Goal: Use online tool/utility: Utilize a website feature to perform a specific function

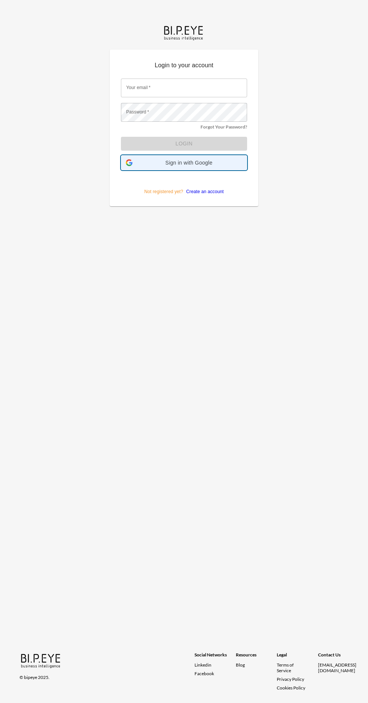
click at [235, 162] on span "Sign in with Google" at bounding box center [189, 163] width 107 height 6
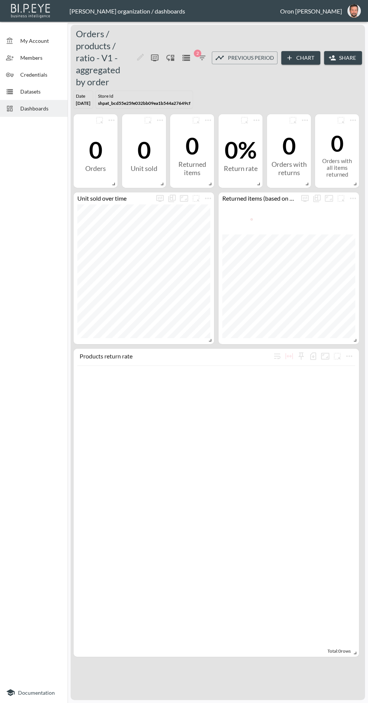
click at [302, 53] on button "Chart" at bounding box center [301, 58] width 39 height 14
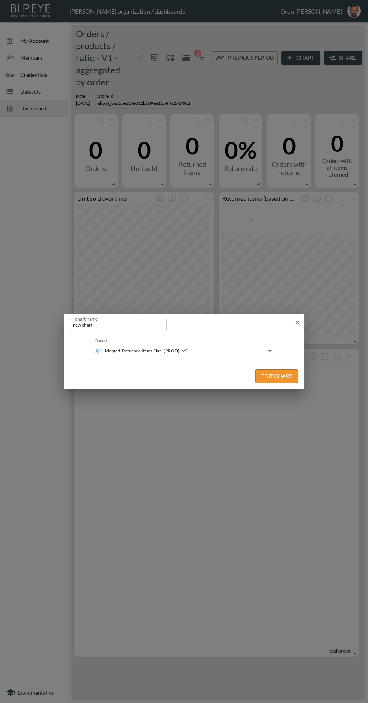
click at [226, 351] on input "Returned Items Flat - (PROD) - v2" at bounding box center [186, 351] width 133 height 12
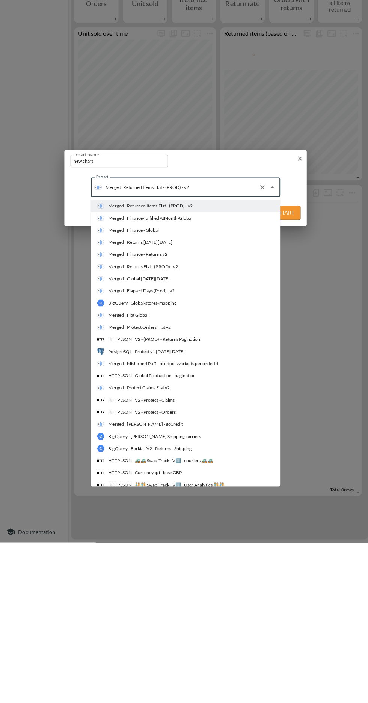
click at [297, 322] on icon "button" at bounding box center [297, 322] width 5 height 5
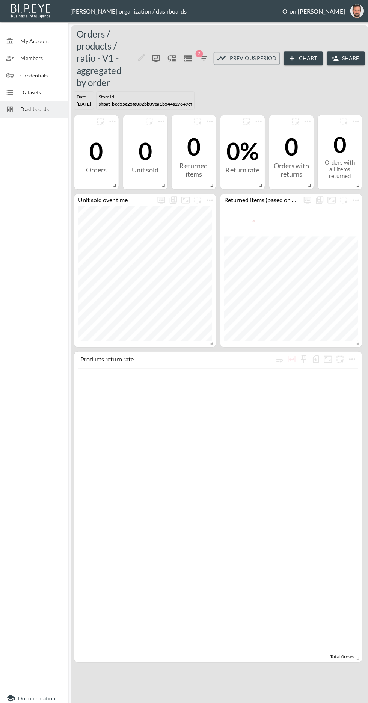
click at [186, 61] on icon "Datasets" at bounding box center [186, 57] width 9 height 9
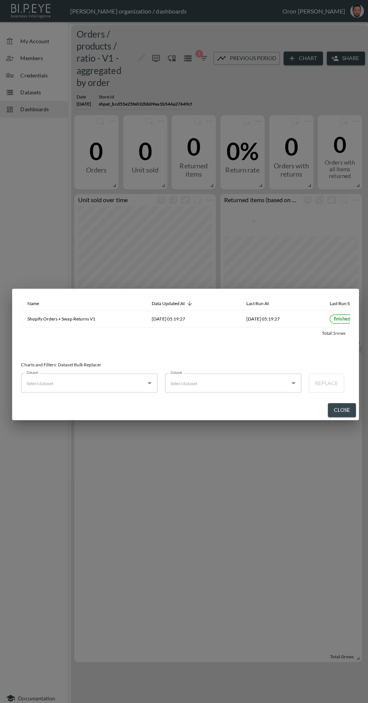
click at [344, 401] on button "Close" at bounding box center [340, 407] width 28 height 14
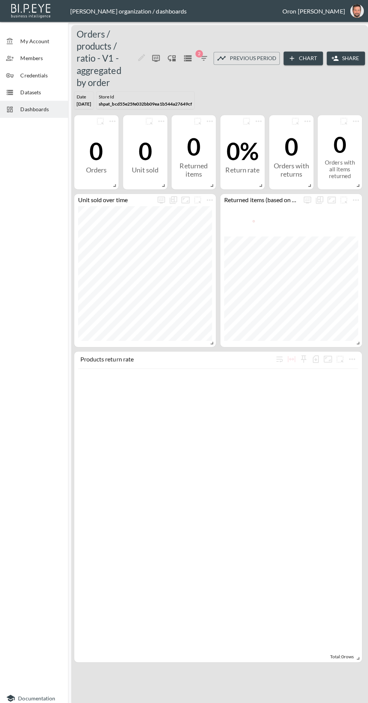
click at [303, 58] on button "Chart" at bounding box center [301, 58] width 39 height 14
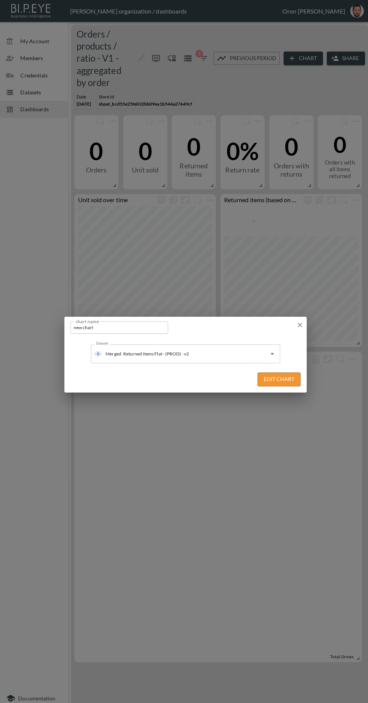
click at [233, 351] on input "Returned Items Flat - (PROD) - v2" at bounding box center [186, 351] width 133 height 12
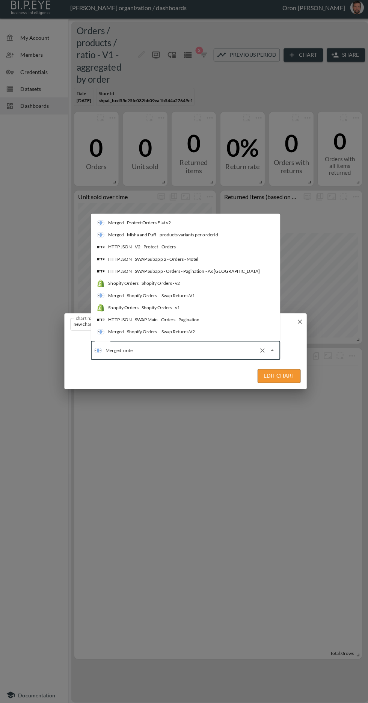
type input "order"
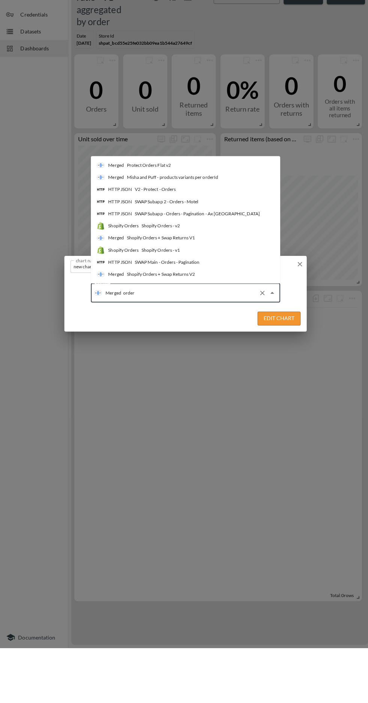
click at [228, 293] on li "Merged Shopify Orders + Swap Returns V1" at bounding box center [184, 297] width 188 height 12
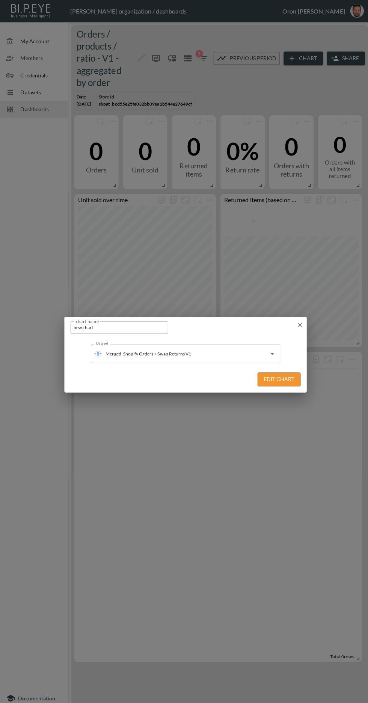
click at [292, 374] on button "Edit Chart" at bounding box center [277, 376] width 43 height 14
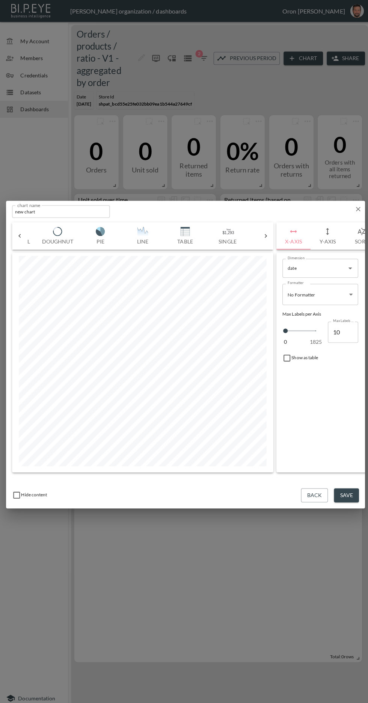
scroll to position [0, 84]
click at [185, 229] on img "button" at bounding box center [179, 229] width 30 height 9
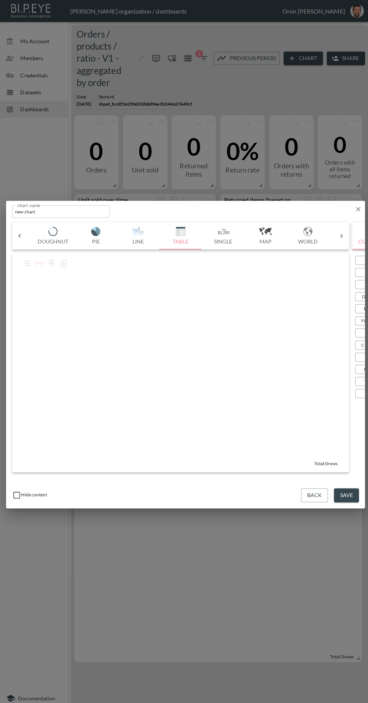
scroll to position [0, 34]
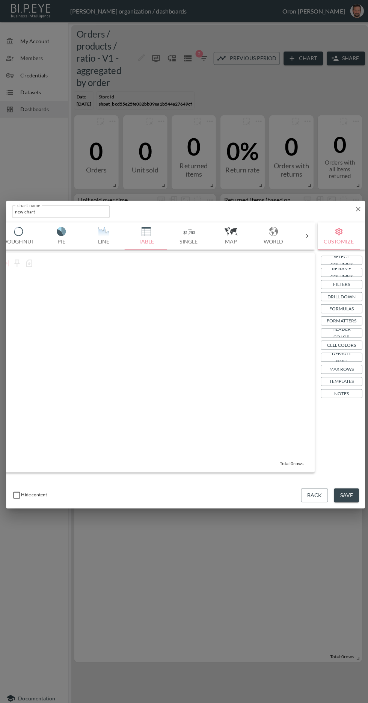
click at [348, 295] on p "Drill Down" at bounding box center [339, 294] width 28 height 8
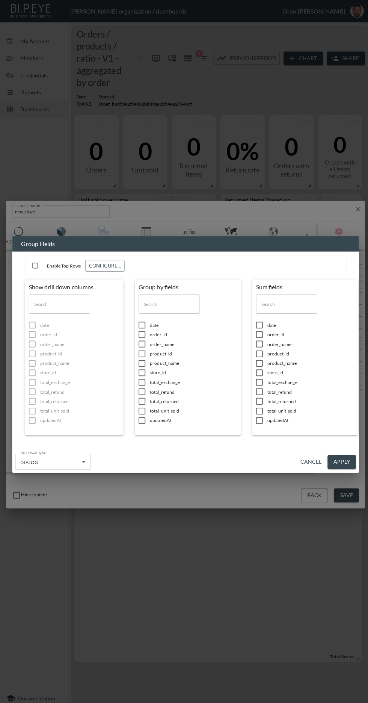
click at [167, 318] on li "date" at bounding box center [187, 322] width 98 height 9
click at [197, 369] on span "store_id" at bounding box center [192, 369] width 86 height 6
click at [315, 414] on span "updatedAt" at bounding box center [308, 417] width 86 height 6
click at [289, 324] on span "updatedAt" at bounding box center [308, 322] width 86 height 6
click at [306, 400] on span "total_returned" at bounding box center [308, 398] width 86 height 6
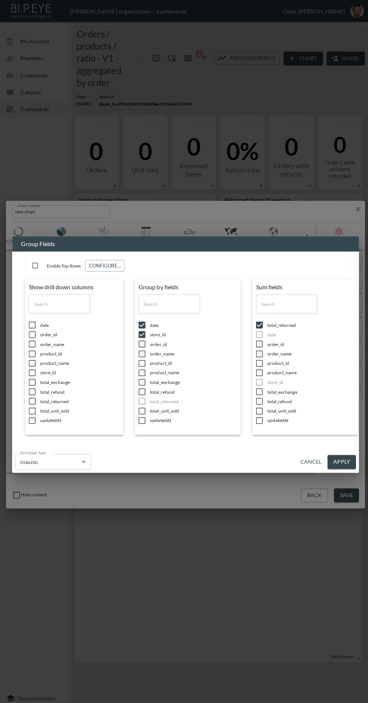
click at [306, 323] on span "total_returned" at bounding box center [308, 322] width 86 height 6
click at [305, 408] on span "total_unit_sold" at bounding box center [308, 407] width 86 height 6
click at [344, 458] on button "Apply" at bounding box center [339, 458] width 28 height 14
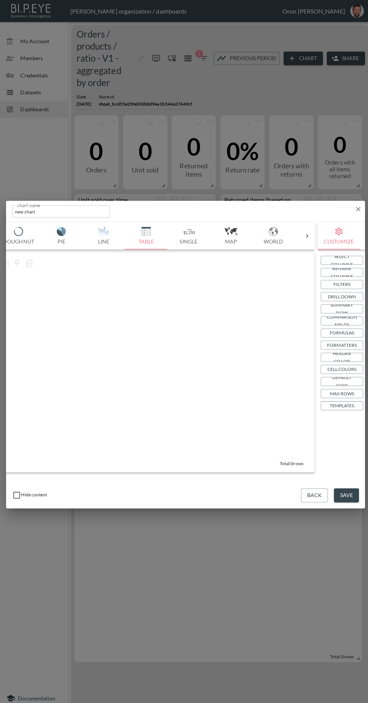
scroll to position [0, 35]
click at [357, 209] on icon "button" at bounding box center [356, 208] width 8 height 8
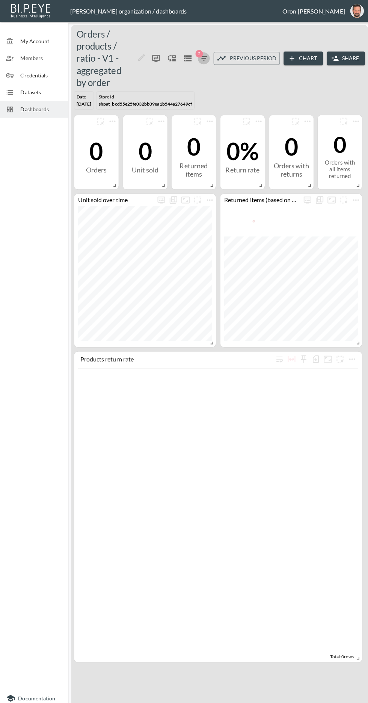
click at [204, 55] on icon "button" at bounding box center [202, 57] width 9 height 9
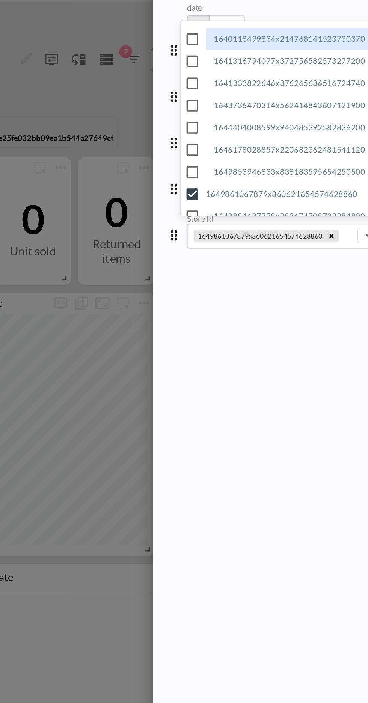
scroll to position [0, 0]
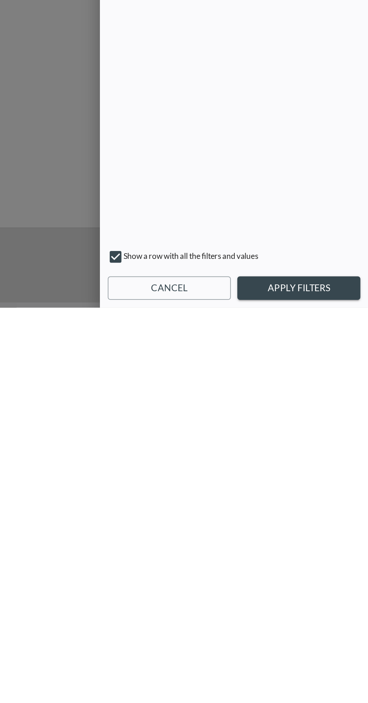
click at [341, 692] on button "Apply Filters" at bounding box center [328, 692] width 71 height 14
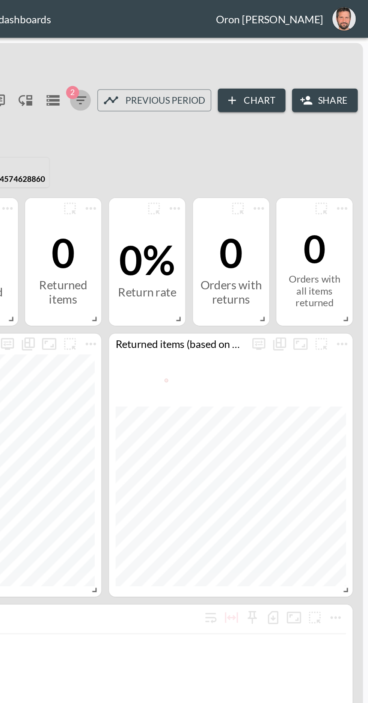
click at [198, 54] on span "2" at bounding box center [198, 54] width 8 height 8
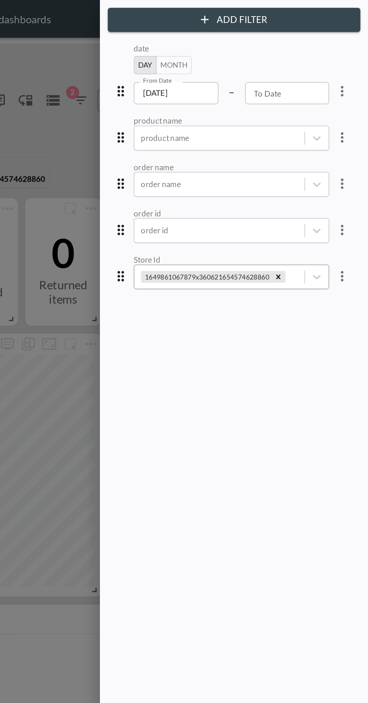
click at [322, 158] on input "1649861067879x360621654574628860" at bounding box center [322, 160] width 1 height 6
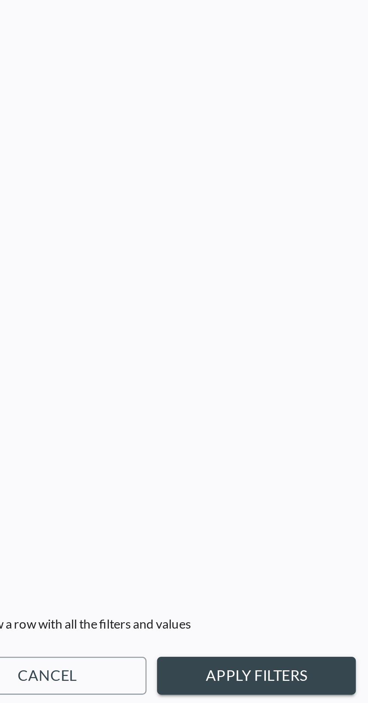
click at [346, 664] on div "date Day Month From Date [DATE] From Date – To Date To Date product name produc…" at bounding box center [291, 344] width 143 height 640
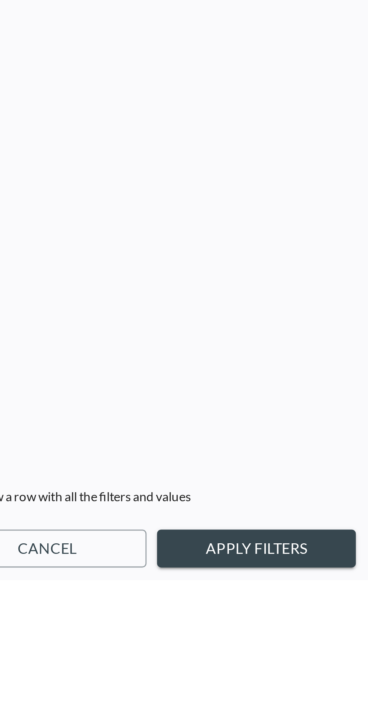
click at [333, 699] on button "Apply Filters" at bounding box center [328, 692] width 71 height 14
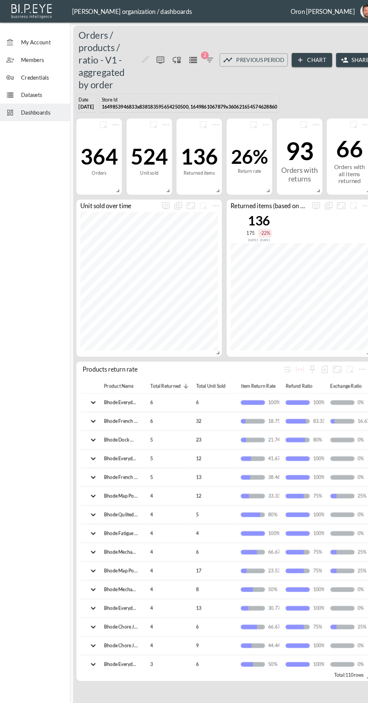
click at [300, 52] on button "Chart" at bounding box center [301, 58] width 39 height 14
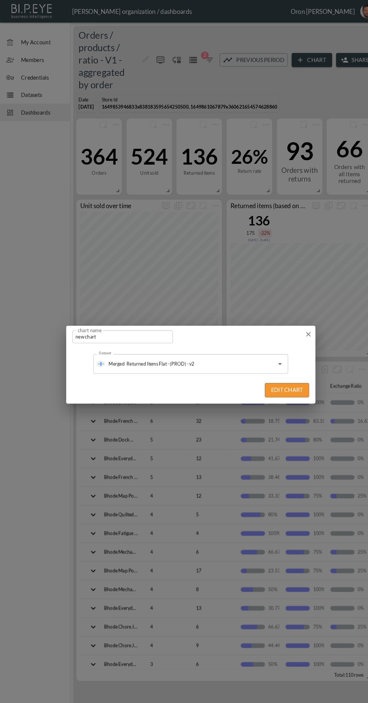
click at [238, 357] on input "Returned Items Flat - (PROD) - v2" at bounding box center [186, 351] width 133 height 12
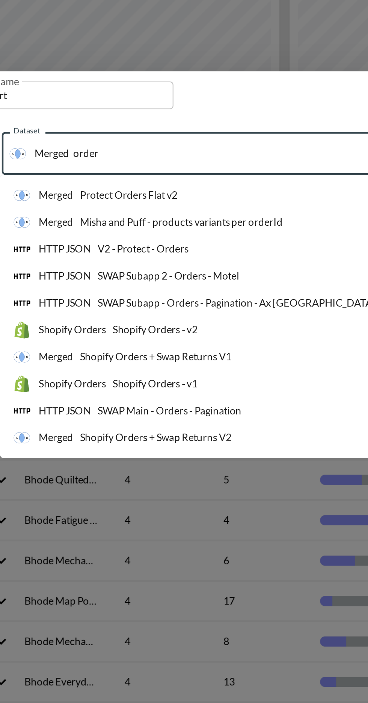
type input "orders"
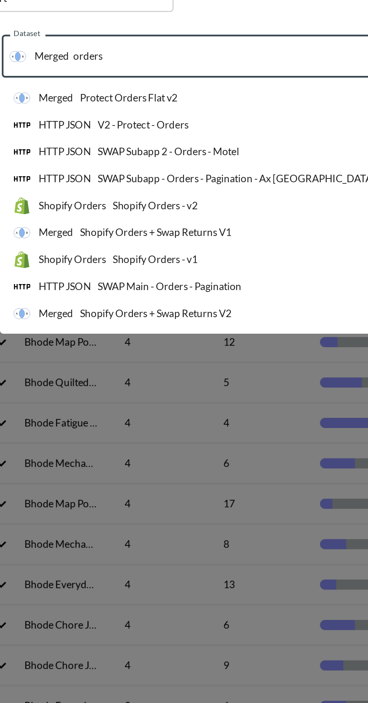
click at [197, 428] on li "Merged Shopify Orders + Swap Returns V1" at bounding box center [183, 430] width 188 height 12
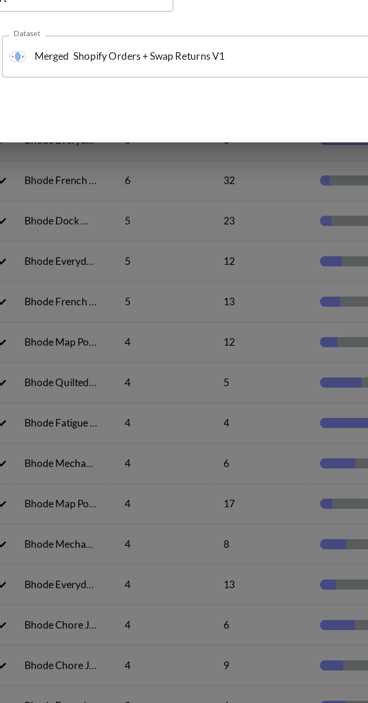
click at [274, 376] on button "Edit Chart" at bounding box center [277, 376] width 43 height 14
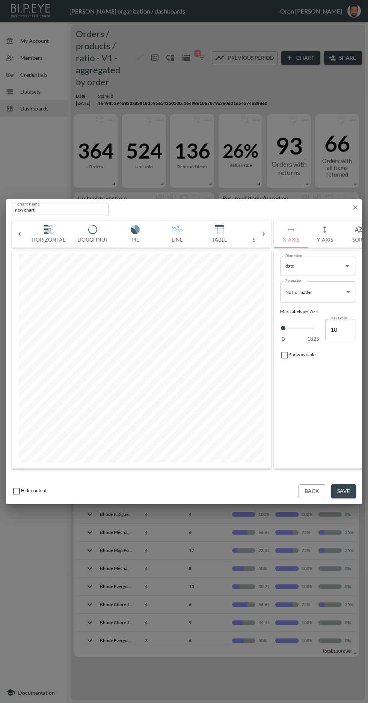
scroll to position [0, 81]
click at [183, 226] on img "button" at bounding box center [182, 229] width 30 height 9
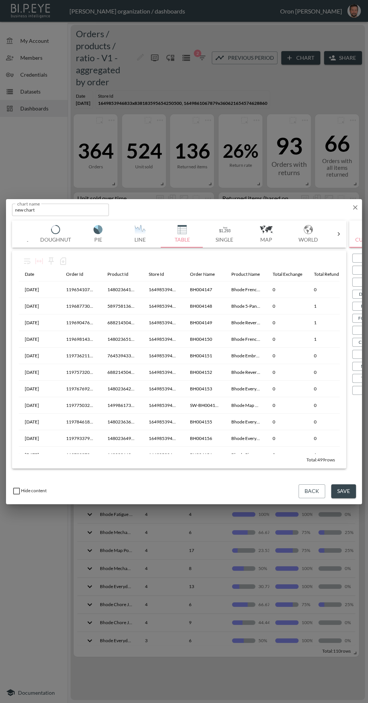
scroll to position [0, 0]
click at [51, 230] on img "button" at bounding box center [48, 229] width 30 height 9
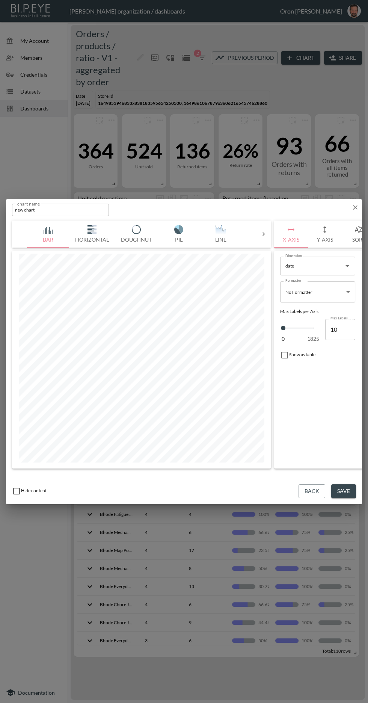
click at [330, 291] on body "BI.P.EYE, Interactive Analytics Dashboards - app [PERSON_NAME] organization / d…" at bounding box center [184, 351] width 368 height 703
click at [340, 317] on li "Date" at bounding box center [317, 322] width 75 height 11
type input "Date"
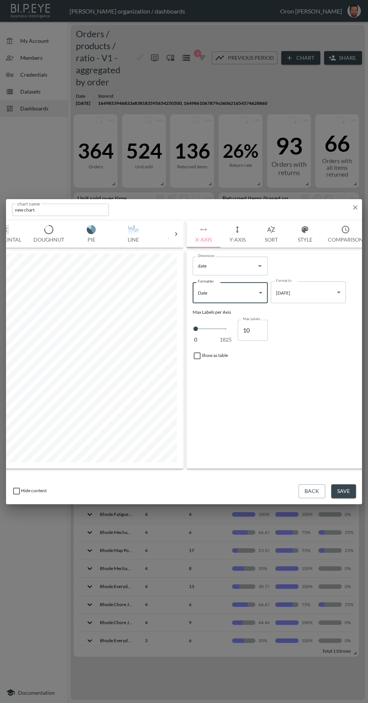
click at [317, 295] on body "BI.P.EYE, Interactive Analytics Dashboards - app [PERSON_NAME] organization / d…" at bounding box center [184, 351] width 368 height 703
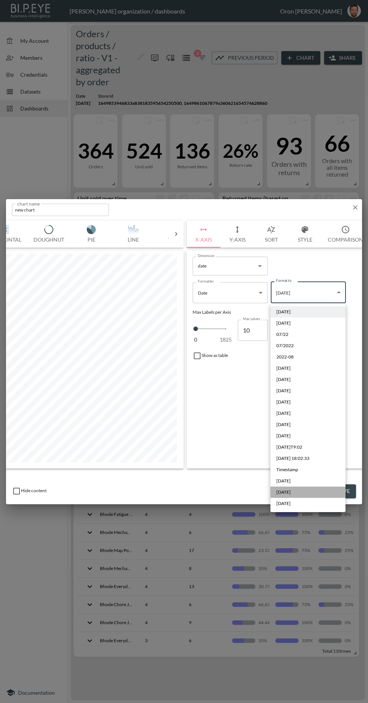
click at [302, 491] on li "[DATE]" at bounding box center [308, 492] width 75 height 11
type input "MMM YYYY"
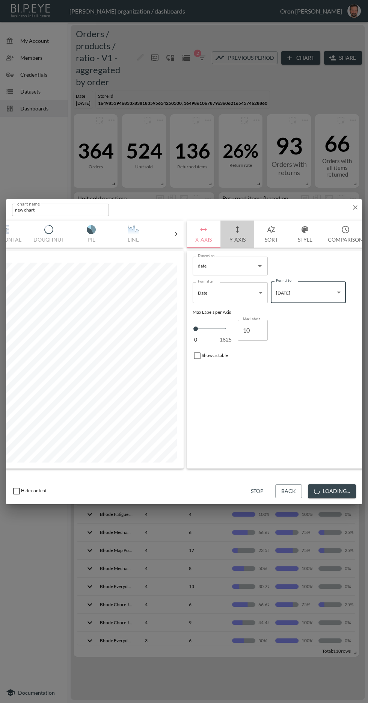
click at [235, 227] on icon "button" at bounding box center [237, 229] width 9 height 9
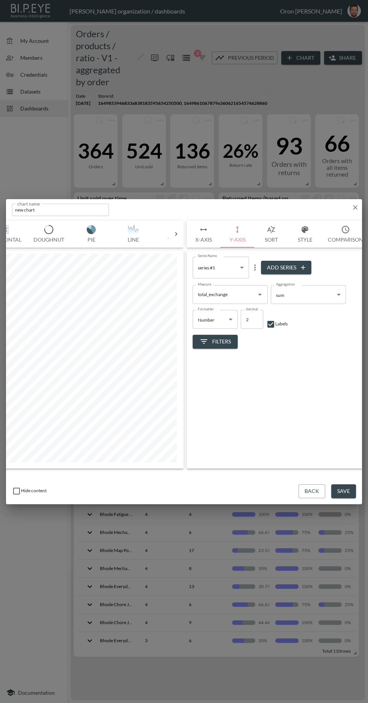
click at [242, 294] on input "total_exchange" at bounding box center [224, 295] width 57 height 12
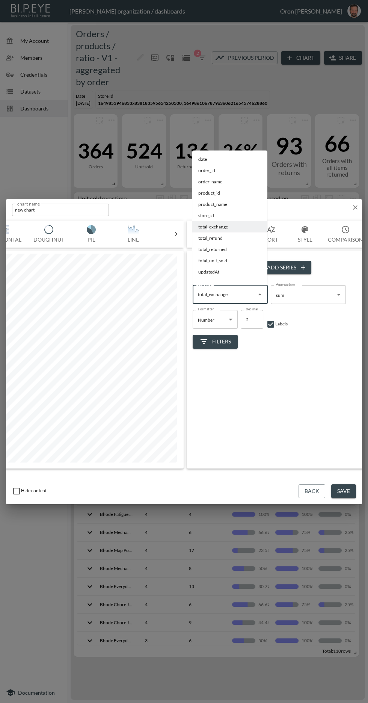
click at [244, 170] on li "order_id" at bounding box center [229, 170] width 75 height 11
type input "order_id"
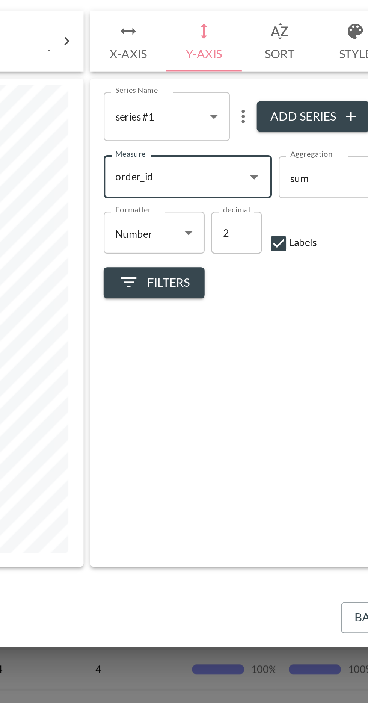
click at [291, 294] on body "BI.P.EYE, Interactive Analytics Dashboards - app [PERSON_NAME] organization / d…" at bounding box center [184, 351] width 368 height 703
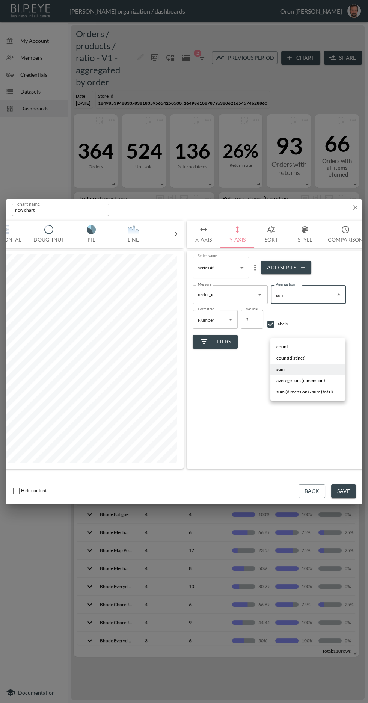
click at [322, 356] on li "count(distinct)" at bounding box center [308, 358] width 75 height 11
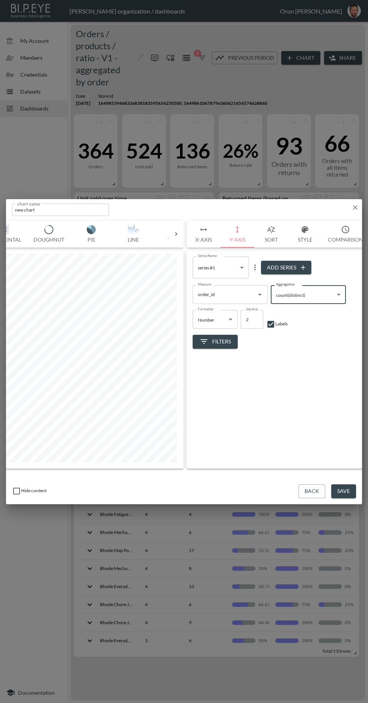
type input "count(distinct)"
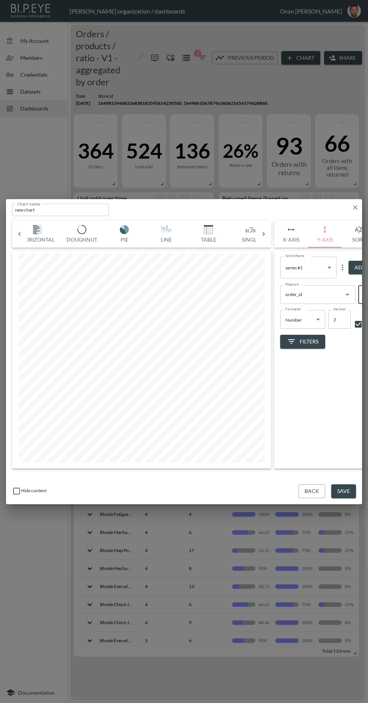
scroll to position [0, 86]
click at [178, 234] on img "button" at bounding box center [177, 229] width 30 height 9
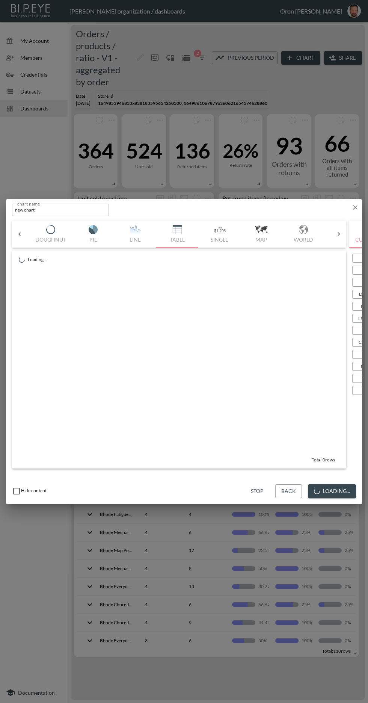
scroll to position [0, 34]
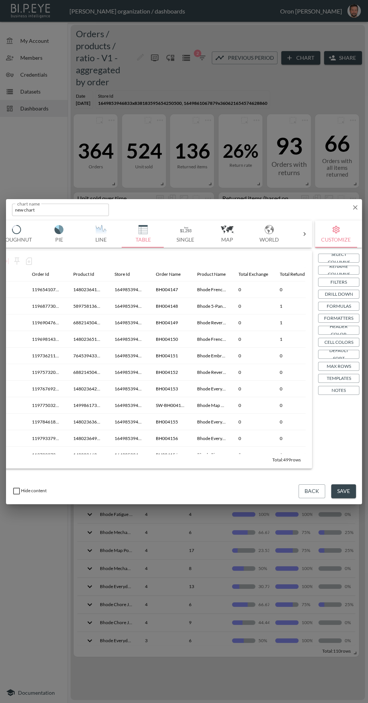
click at [355, 299] on button "Drill Down" at bounding box center [338, 294] width 41 height 9
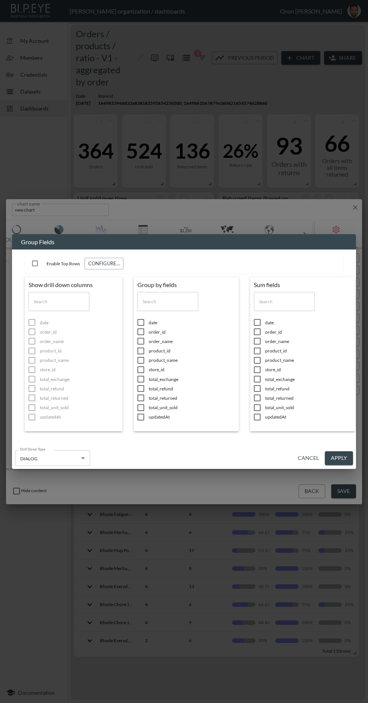
click at [171, 326] on span "date" at bounding box center [192, 322] width 86 height 6
click at [165, 326] on span "date" at bounding box center [192, 322] width 86 height 6
click at [193, 374] on li "store_id" at bounding box center [187, 369] width 98 height 9
click at [173, 327] on li "date" at bounding box center [187, 322] width 98 height 9
click at [171, 326] on span "date" at bounding box center [192, 322] width 86 height 6
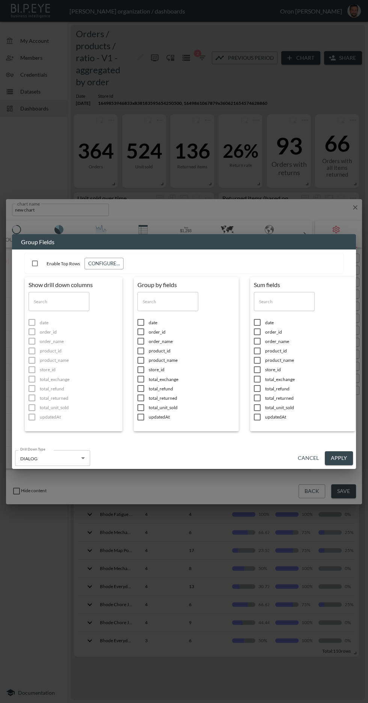
click at [309, 491] on div "Group Fields Enable Top Rows Configure… Show drill down columns ​ date order_id…" at bounding box center [184, 351] width 368 height 703
click at [312, 456] on button "Cancel" at bounding box center [308, 458] width 27 height 14
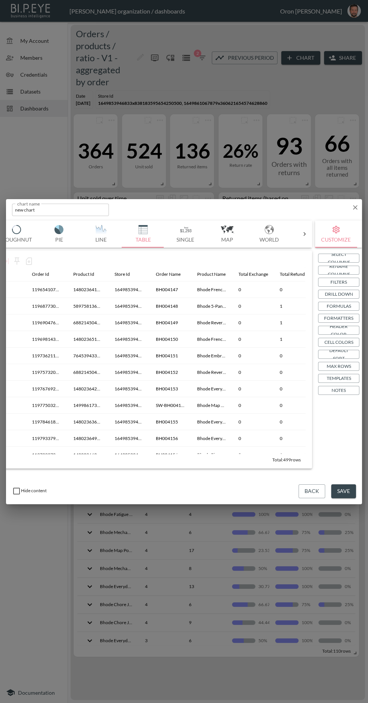
click at [353, 293] on button "Drill Down" at bounding box center [338, 294] width 41 height 9
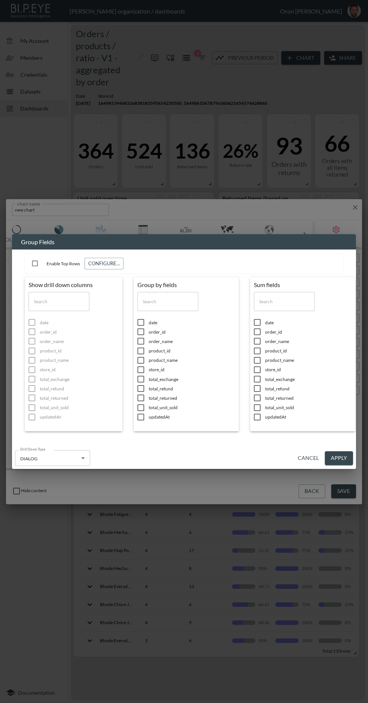
click at [176, 321] on span "date" at bounding box center [192, 322] width 86 height 6
click at [186, 370] on span "store_id" at bounding box center [192, 369] width 86 height 6
click at [302, 404] on li "total_unit_sold" at bounding box center [303, 407] width 98 height 9
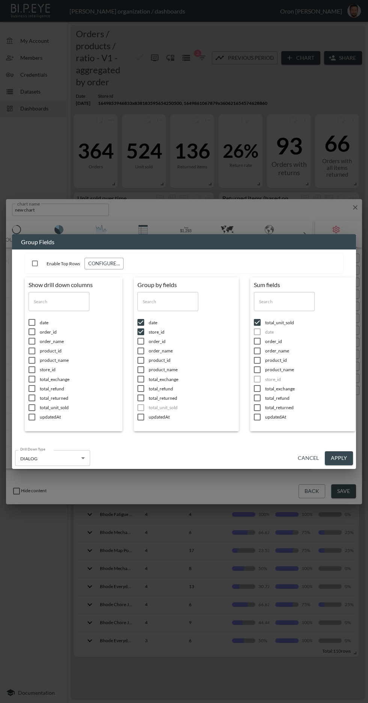
click at [342, 455] on button "Apply" at bounding box center [339, 458] width 28 height 14
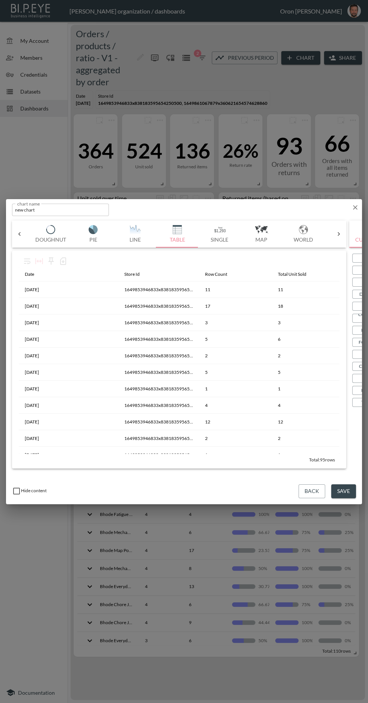
scroll to position [0, 35]
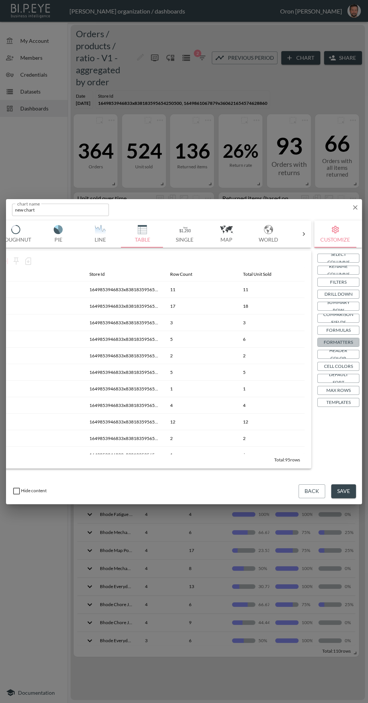
click at [351, 342] on p "Formatters" at bounding box center [338, 342] width 29 height 8
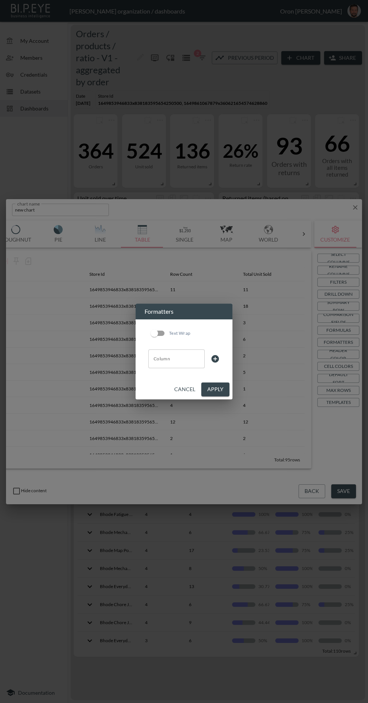
click at [185, 359] on input "Column" at bounding box center [177, 359] width 50 height 12
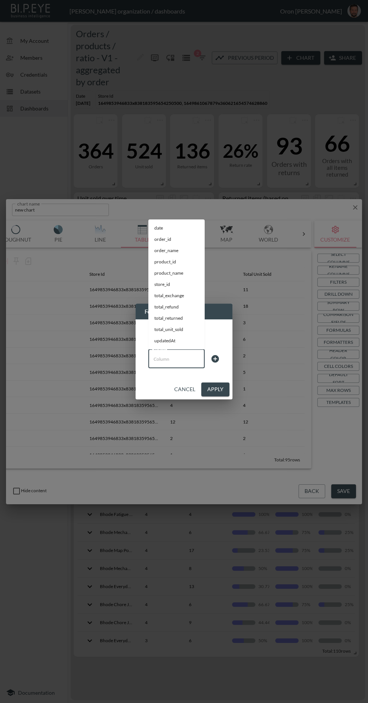
click at [188, 230] on li "date" at bounding box center [176, 228] width 56 height 11
type input "date"
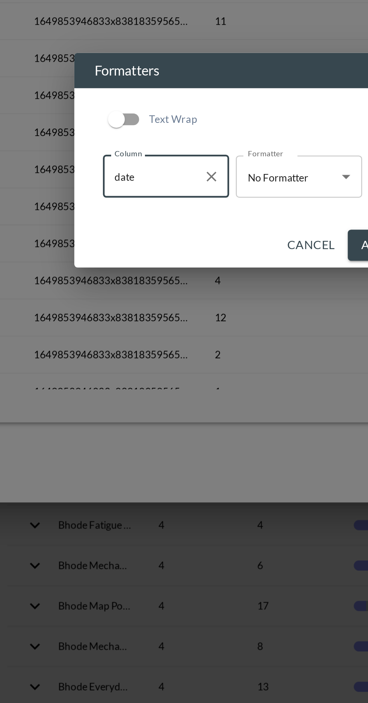
click at [202, 362] on body "BI.P.EYE, Interactive Analytics Dashboards - app [PERSON_NAME] organization / d…" at bounding box center [184, 351] width 368 height 703
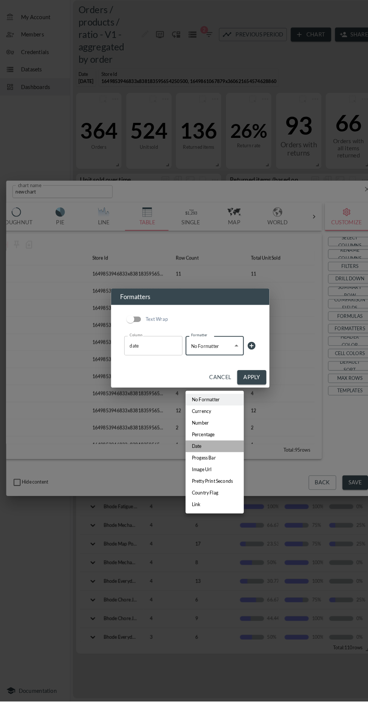
click at [215, 459] on li "Date" at bounding box center [208, 456] width 56 height 11
type input "Date"
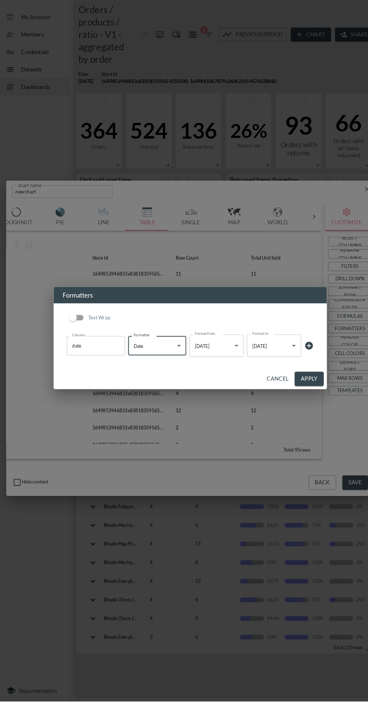
click at [268, 393] on body "BI.P.EYE, Interactive Analytics Dashboards - app [PERSON_NAME] organization / d…" at bounding box center [184, 351] width 368 height 703
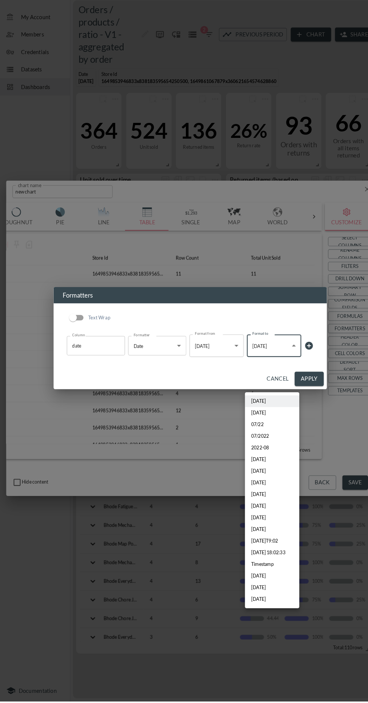
click at [272, 590] on li "[DATE]" at bounding box center [263, 592] width 53 height 11
type input "MMM YYYY"
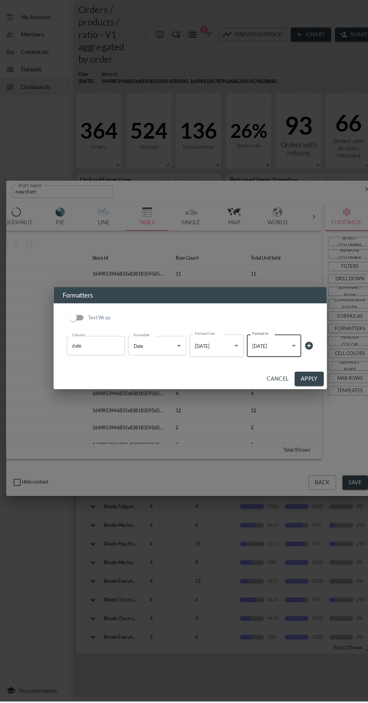
click at [304, 398] on button "Apply" at bounding box center [299, 391] width 28 height 14
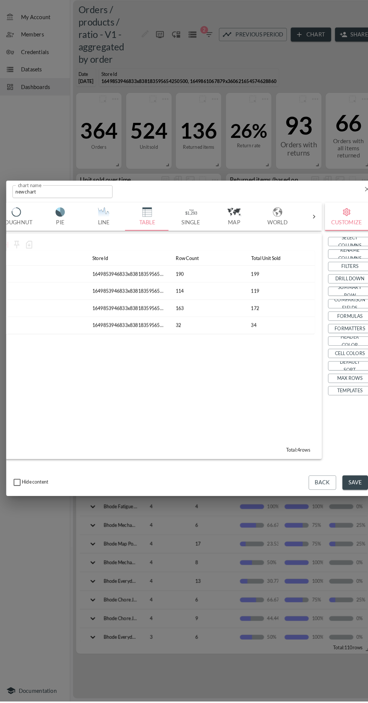
scroll to position [0, 0]
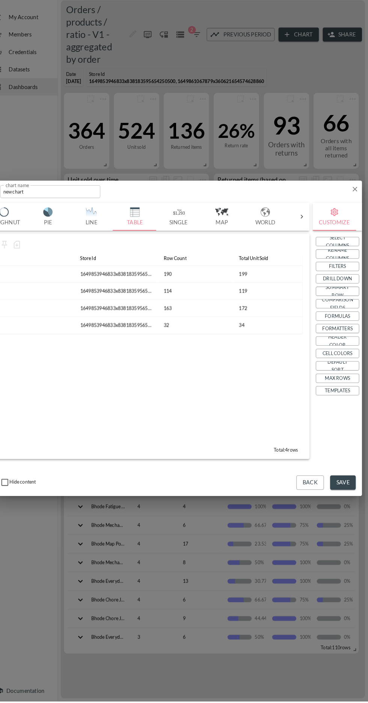
click at [356, 210] on icon "button" at bounding box center [355, 207] width 5 height 5
